Goal: Communication & Community: Answer question/provide support

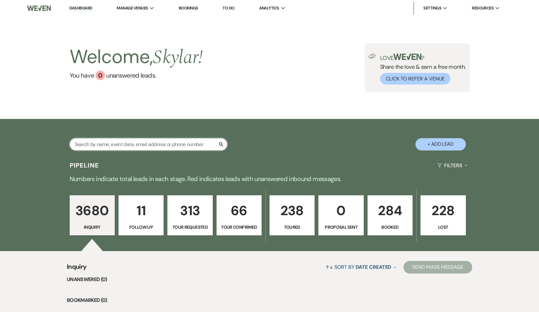
click at [197, 146] on input "text" at bounding box center [149, 144] width 158 height 12
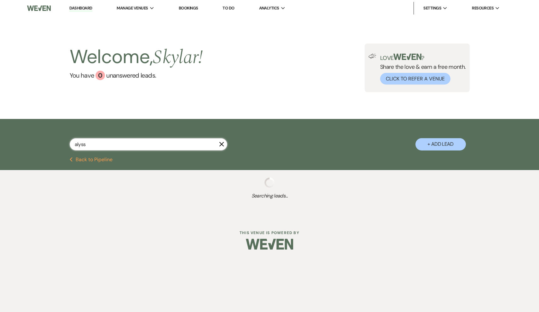
type input "alyssa"
select select "2"
select select "8"
select select "10"
select select "8"
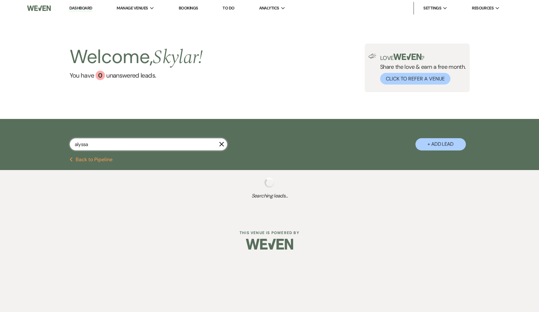
select select "6"
select select "5"
select select "8"
select select "5"
select select "8"
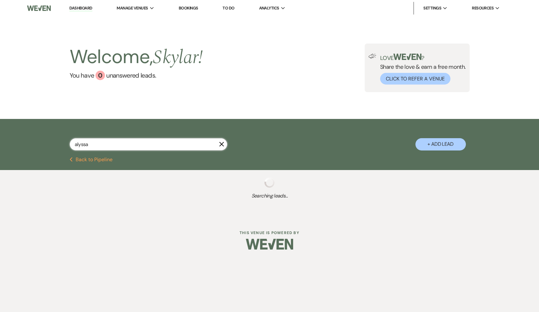
select select "7"
select select "2"
select select "8"
select select "5"
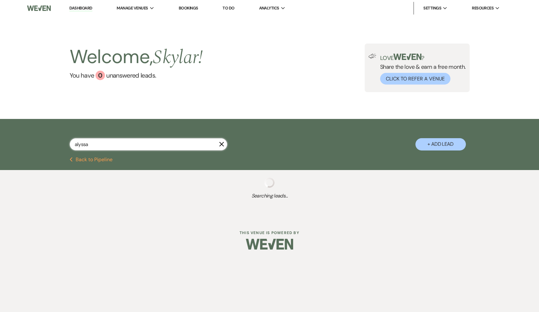
select select "4"
select select "5"
select select "2"
select select "8"
select select "11"
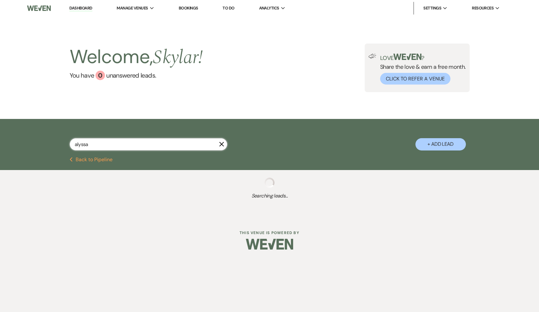
select select "2"
select select "8"
select select "6"
select select "5"
select select "2"
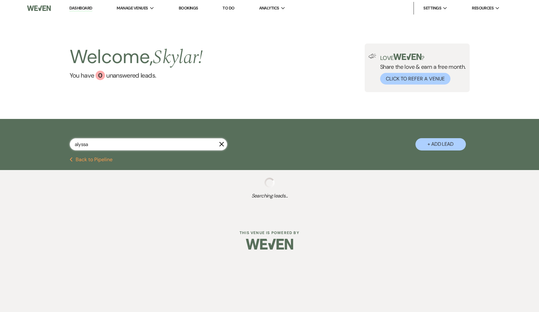
select select "2"
select select "8"
select select "5"
select select "4"
select select "2"
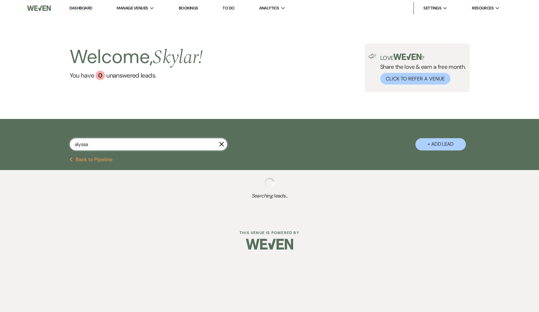
select select "8"
select select "11"
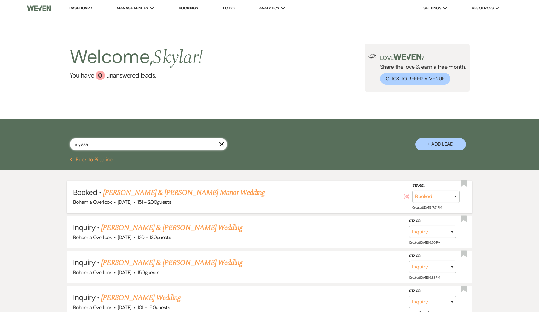
type input "Alyssa"
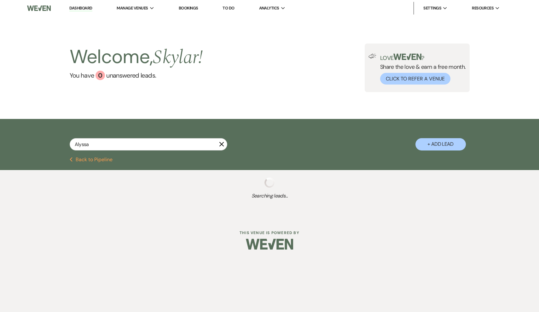
select select "2"
select select "8"
select select "6"
select select "5"
select select "2"
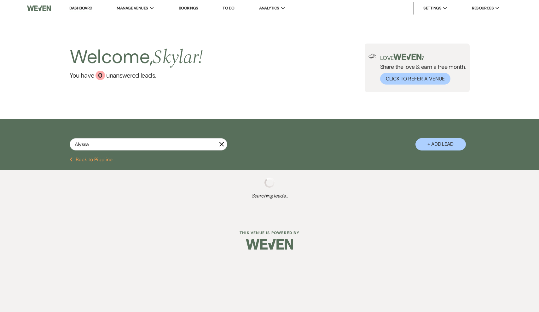
select select "2"
select select "8"
select select "5"
select select "4"
select select "2"
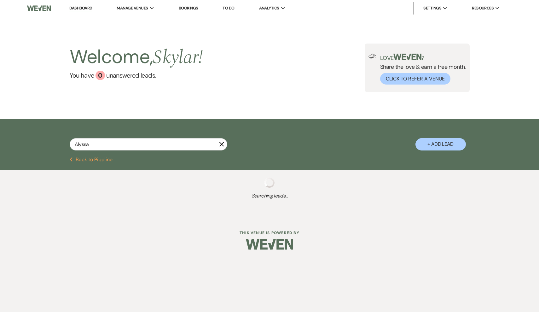
select select "8"
select select "11"
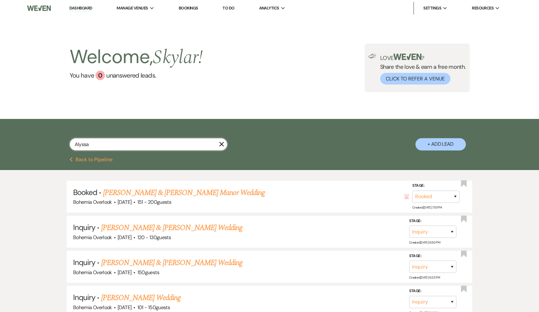
type input "Alyssa"
click at [84, 8] on link "Dashboard" at bounding box center [80, 8] width 23 height 6
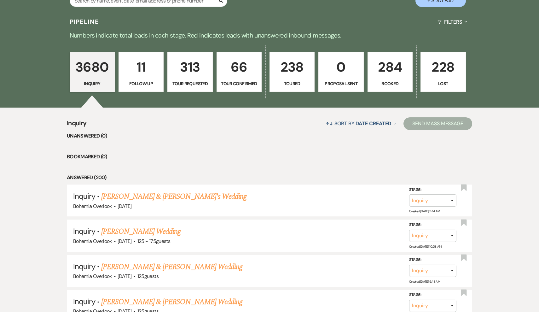
scroll to position [159, 0]
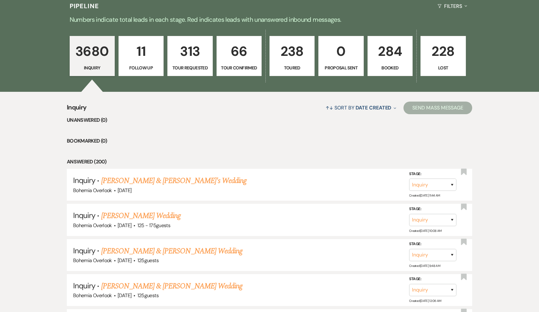
click at [392, 53] on p "284" at bounding box center [390, 51] width 37 height 21
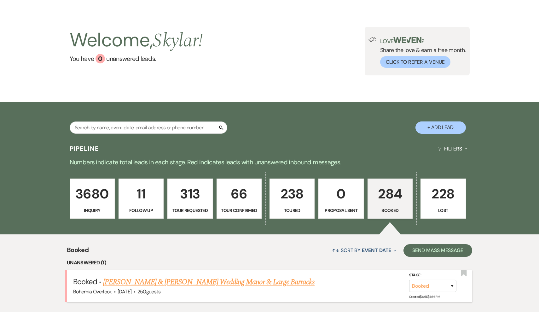
click at [231, 280] on link "[PERSON_NAME] & [PERSON_NAME] Wedding Manor & Large Barracks" at bounding box center [208, 281] width 211 height 11
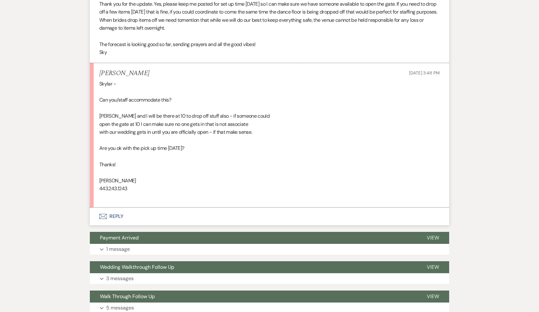
scroll to position [788, 0]
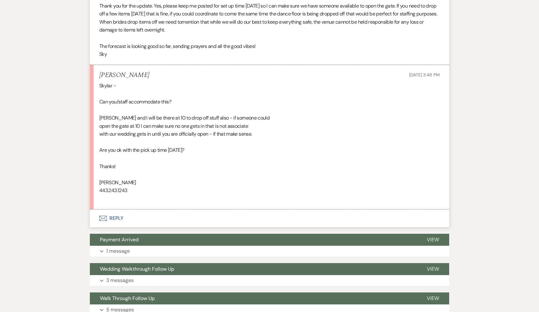
click at [118, 209] on button "Envelope Reply" at bounding box center [269, 218] width 359 height 18
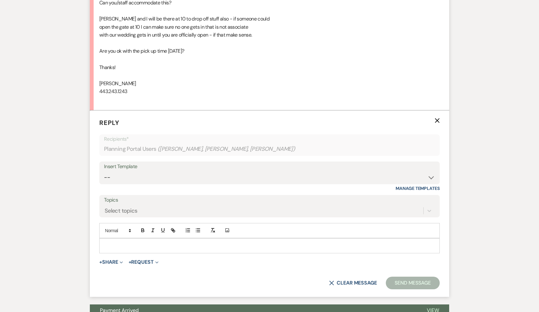
scroll to position [892, 0]
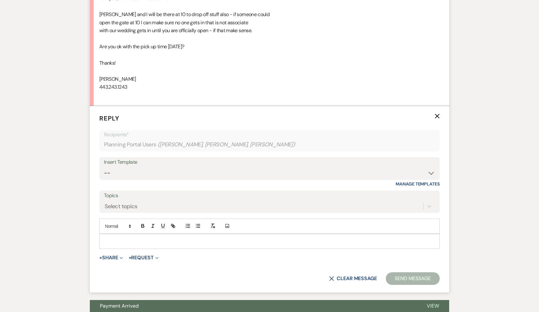
click at [121, 238] on p at bounding box center [269, 241] width 330 height 7
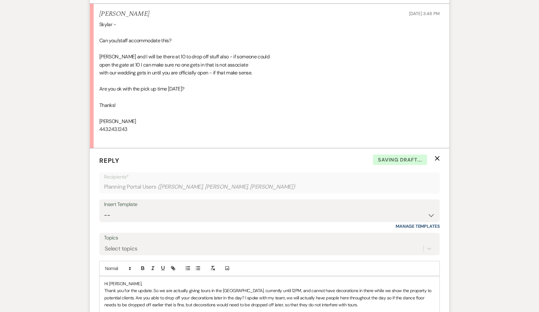
scroll to position [1009, 0]
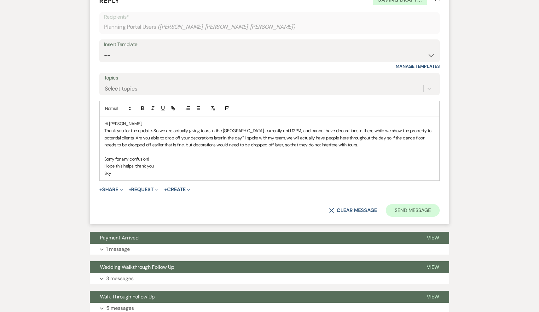
click at [426, 204] on button "Send Message" at bounding box center [413, 210] width 54 height 13
